Goal: Find specific page/section: Find specific page/section

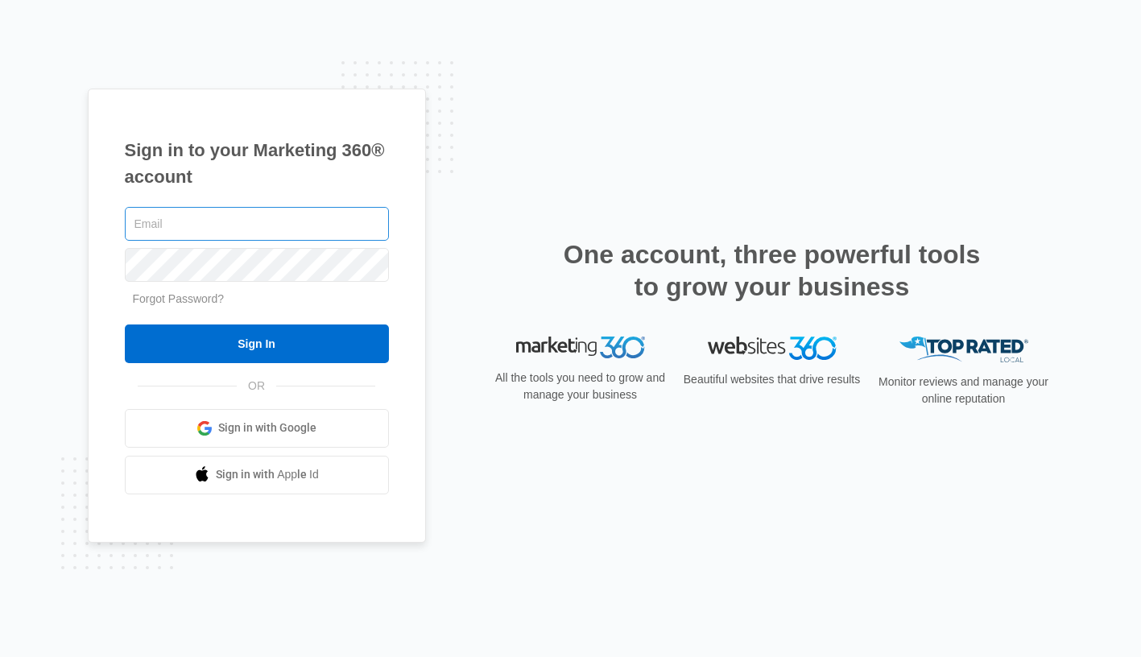
click at [318, 213] on input "text" at bounding box center [257, 224] width 264 height 34
type input "[PERSON_NAME][EMAIL_ADDRESS][PERSON_NAME][DOMAIN_NAME]"
click at [125, 324] on input "Sign In" at bounding box center [257, 343] width 264 height 39
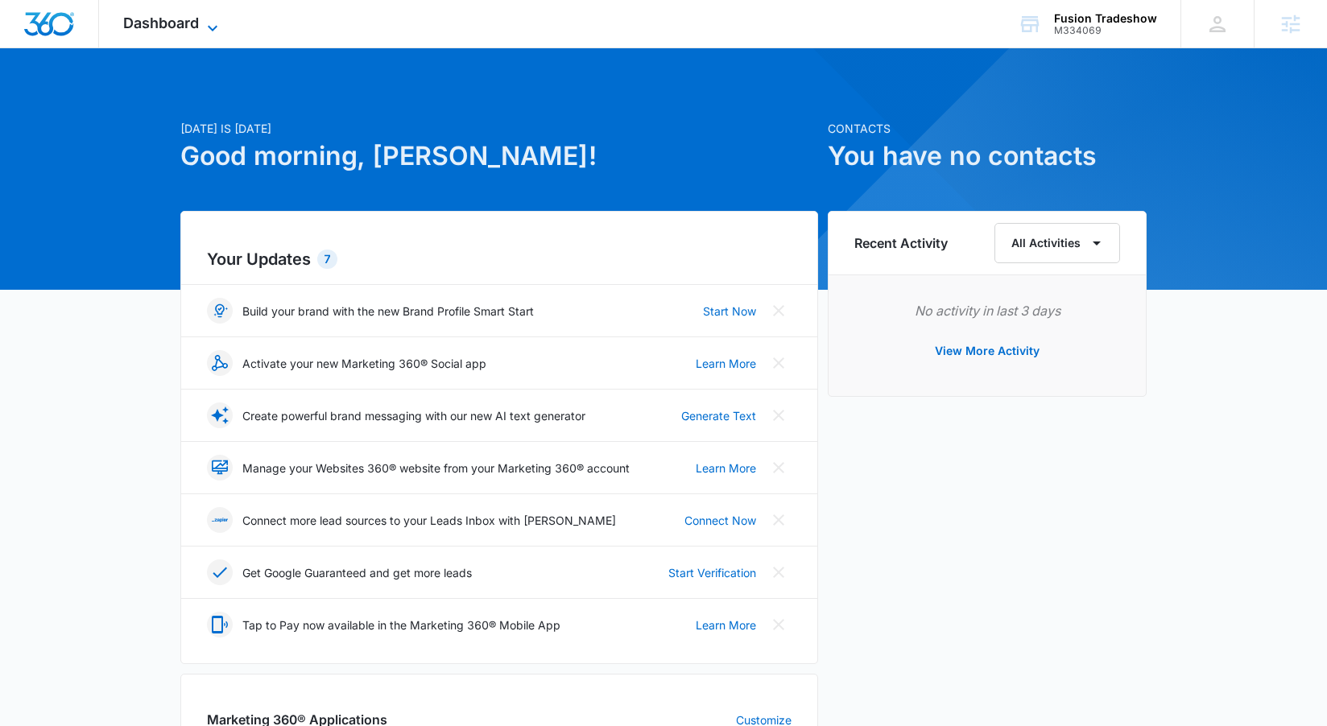
click at [184, 24] on span "Dashboard" at bounding box center [161, 22] width 76 height 17
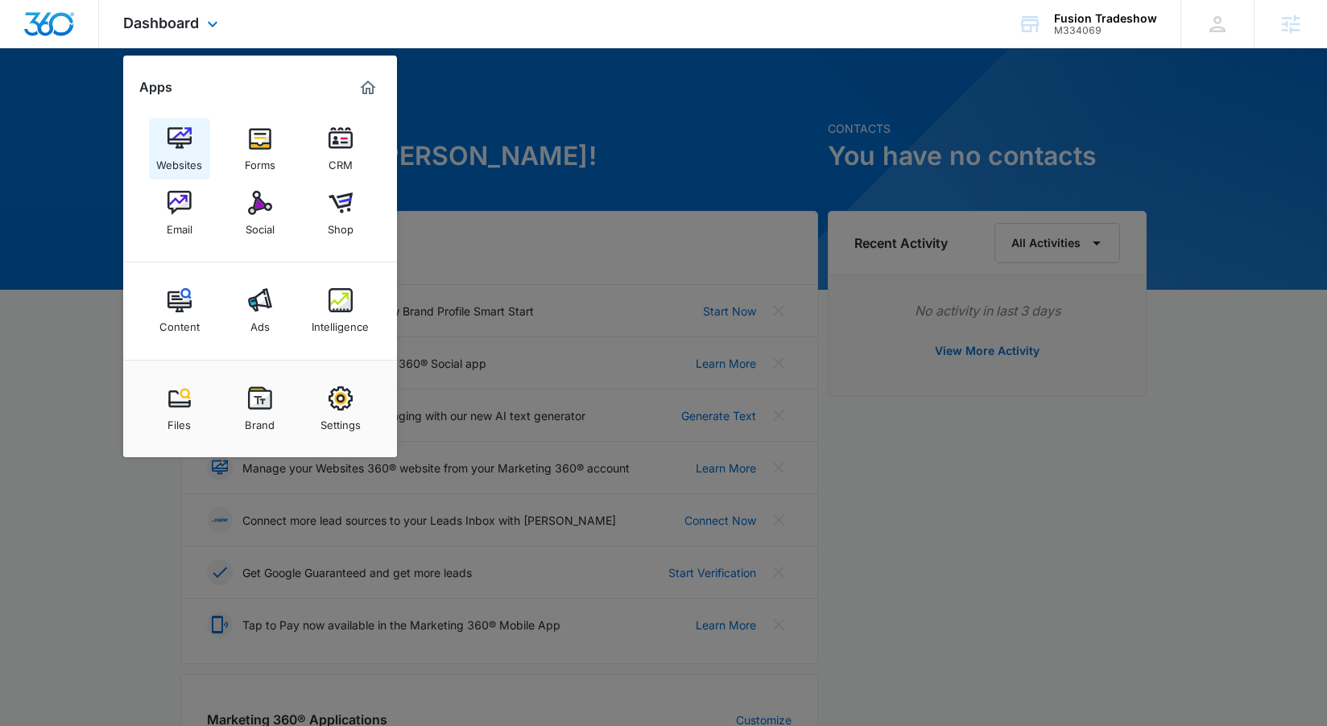
click at [190, 139] on img at bounding box center [179, 138] width 24 height 24
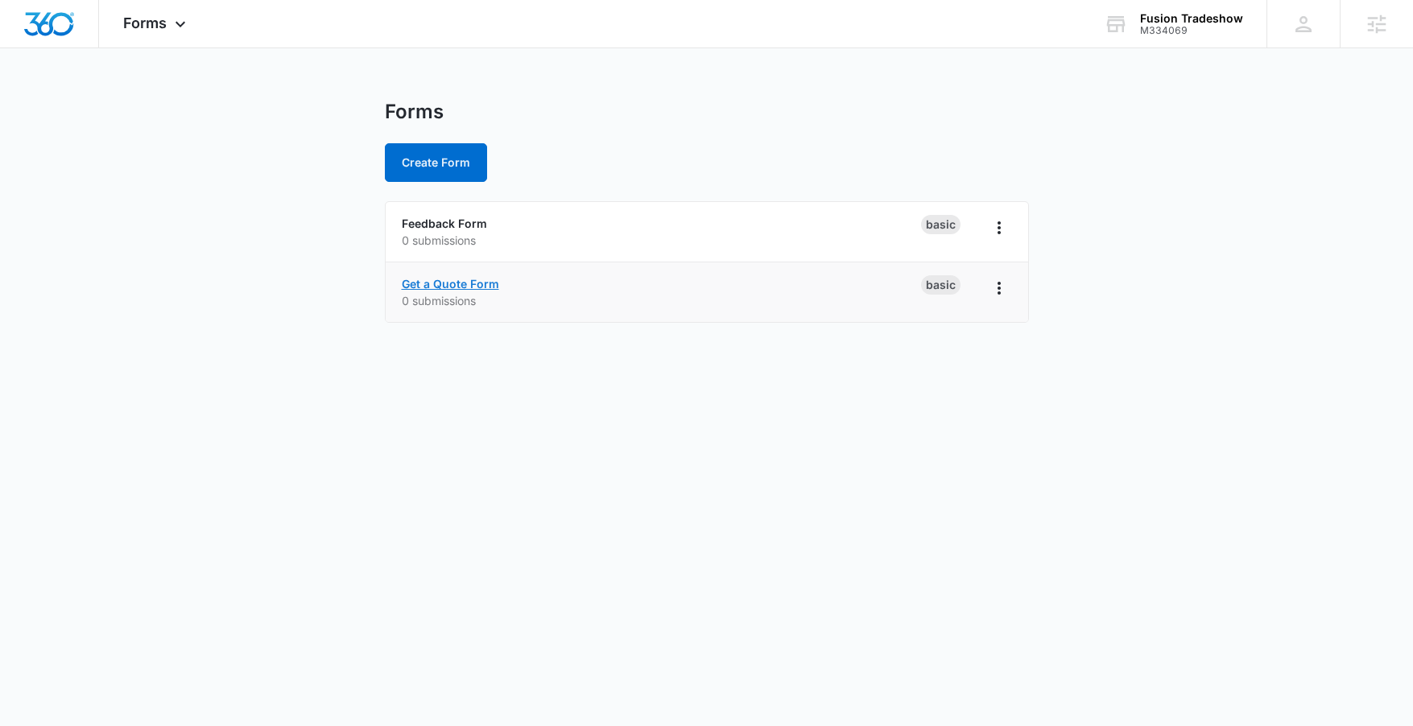
click at [456, 287] on link "Get a Quote Form" at bounding box center [450, 284] width 97 height 14
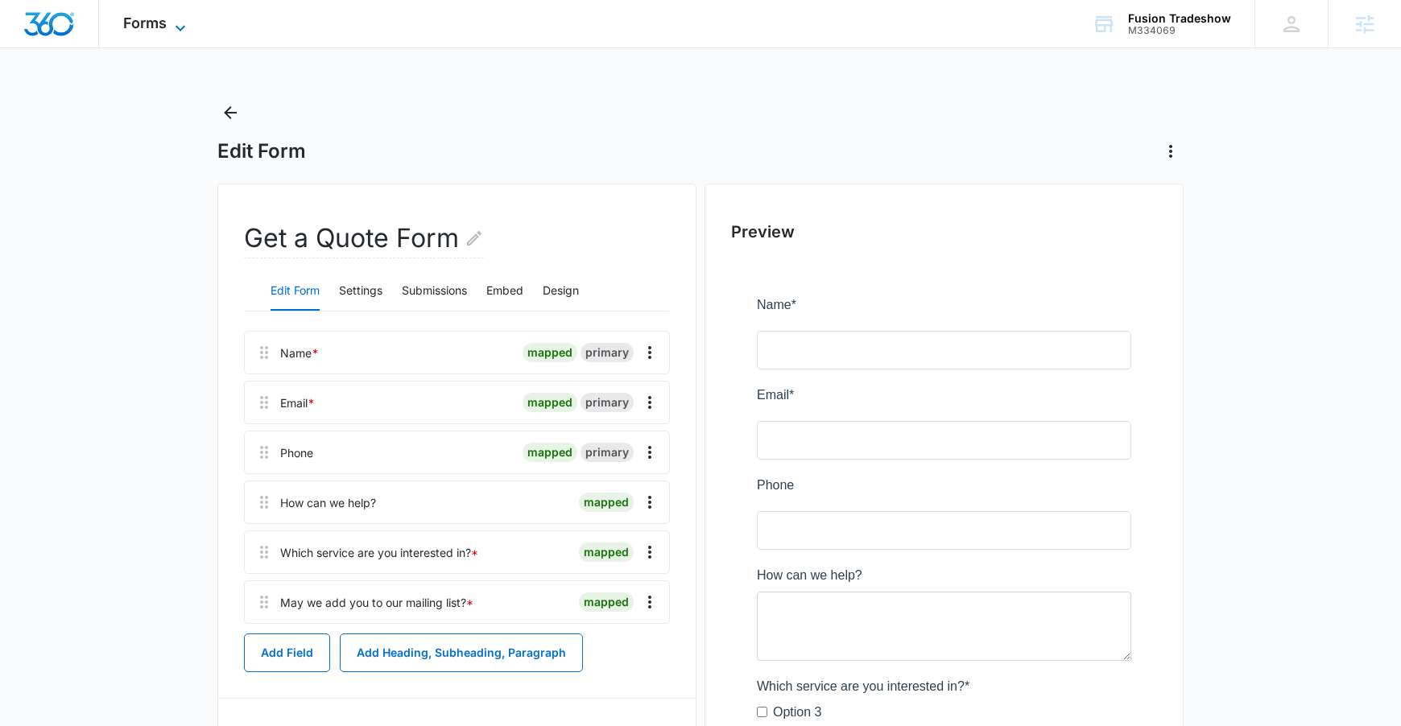
click at [179, 25] on icon at bounding box center [180, 28] width 19 height 19
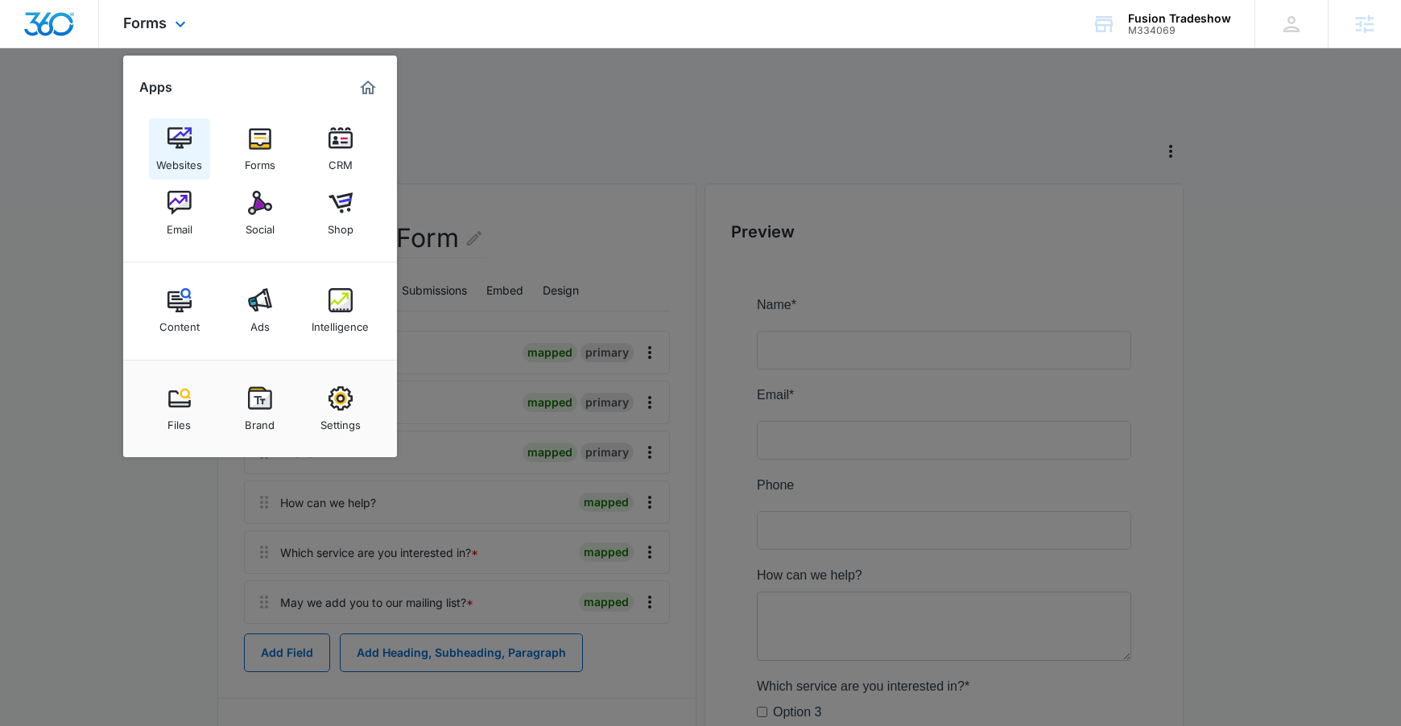
click at [184, 153] on div "Websites" at bounding box center [179, 161] width 46 height 21
